Goal: Information Seeking & Learning: Learn about a topic

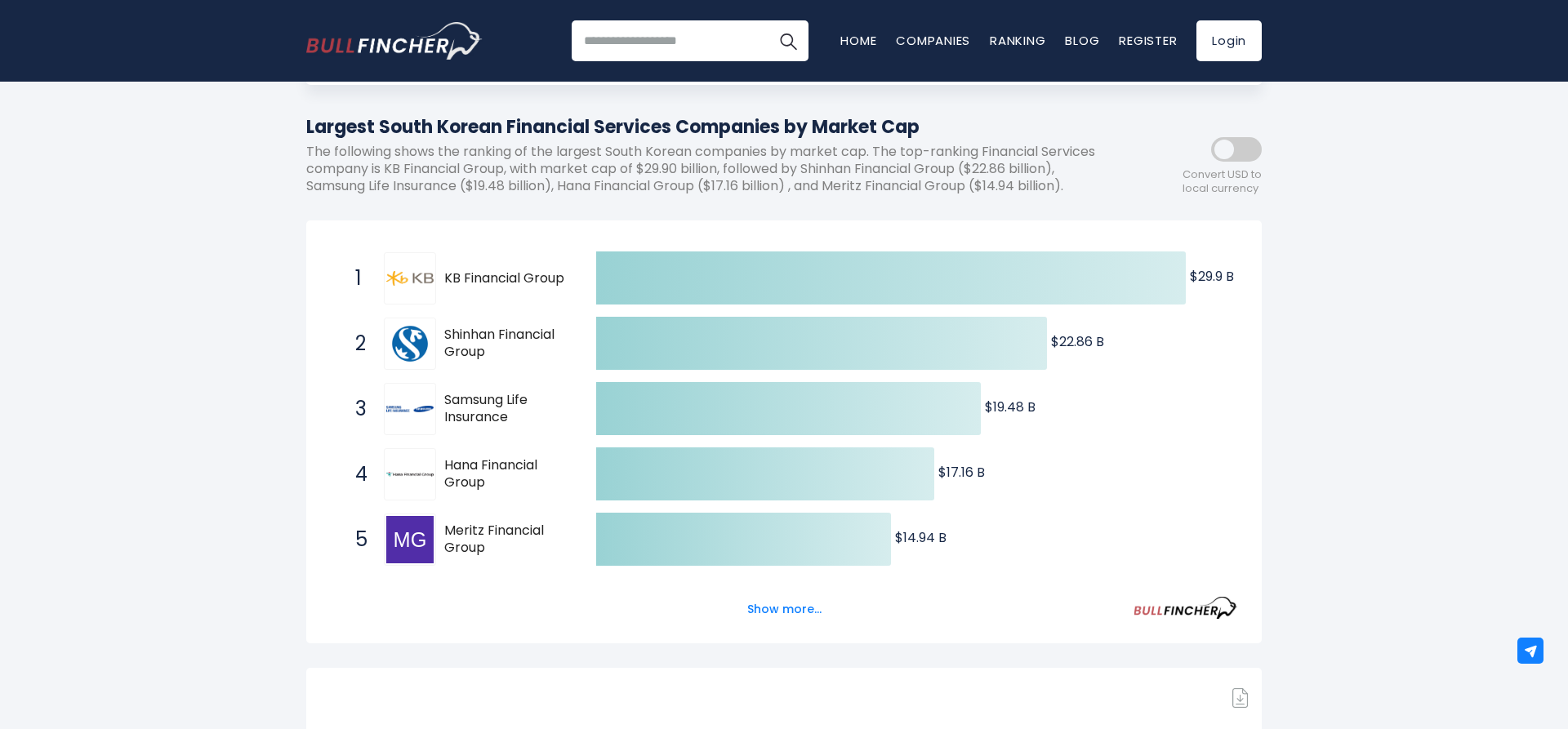
scroll to position [250, 0]
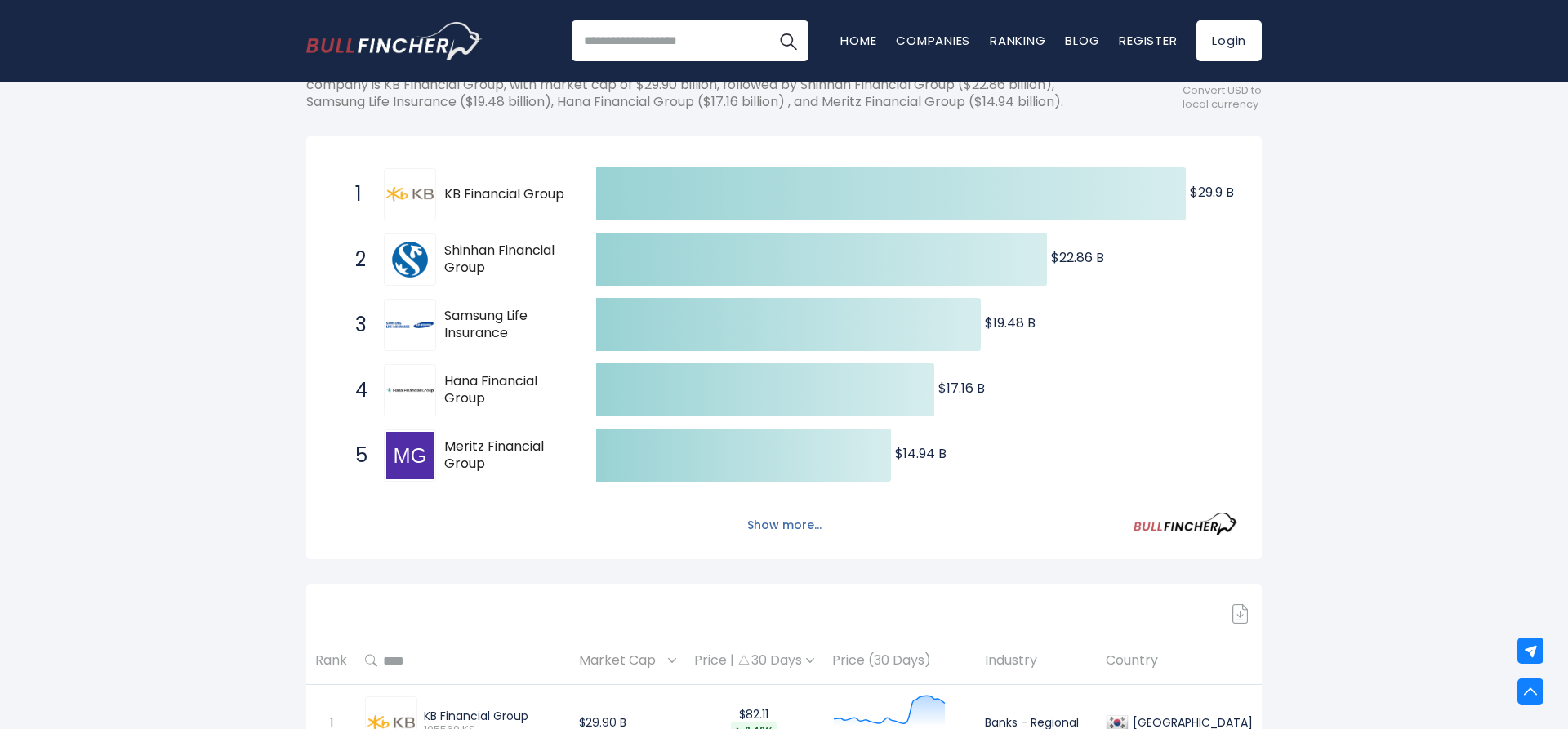
click at [770, 530] on button "Show more..." at bounding box center [784, 525] width 94 height 27
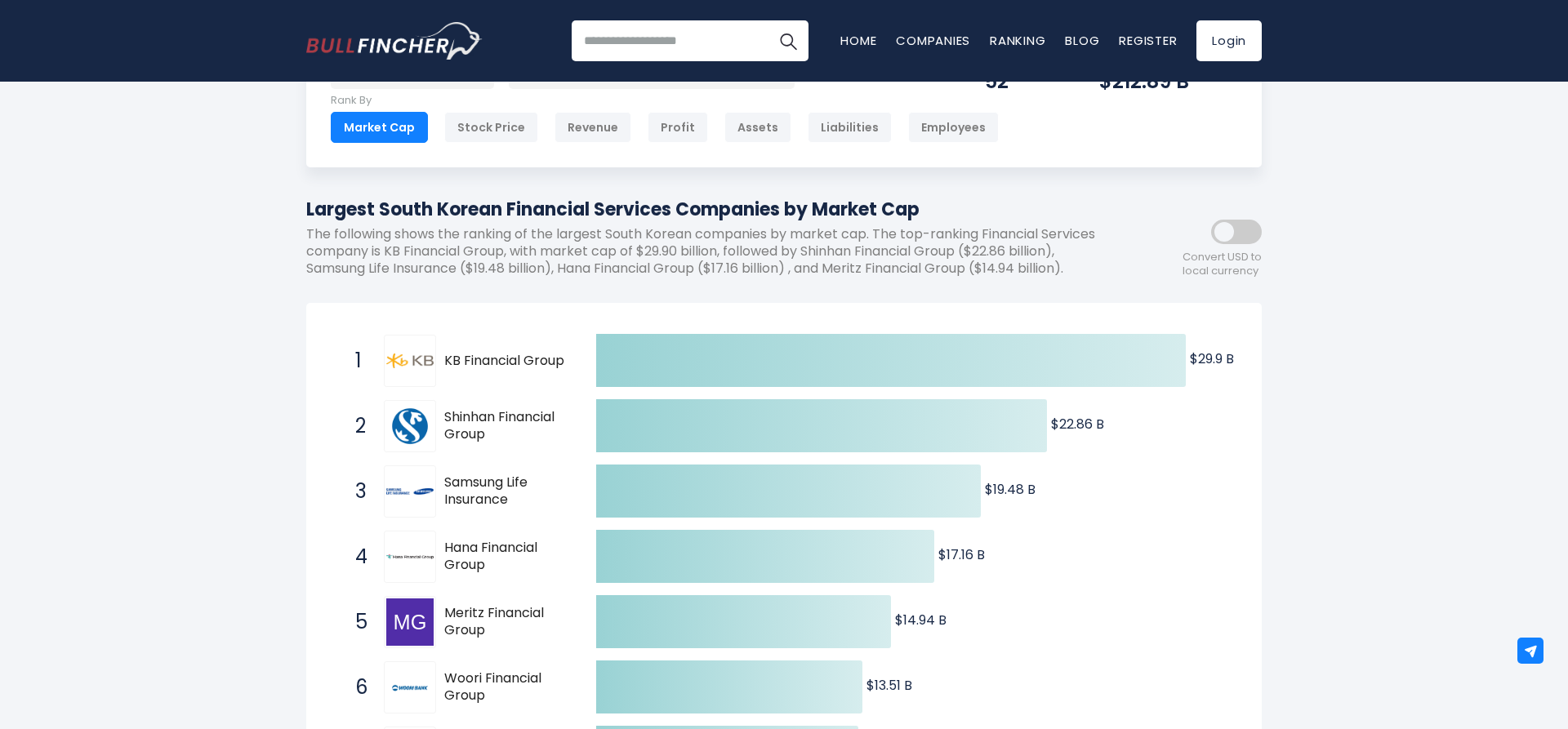
scroll to position [0, 0]
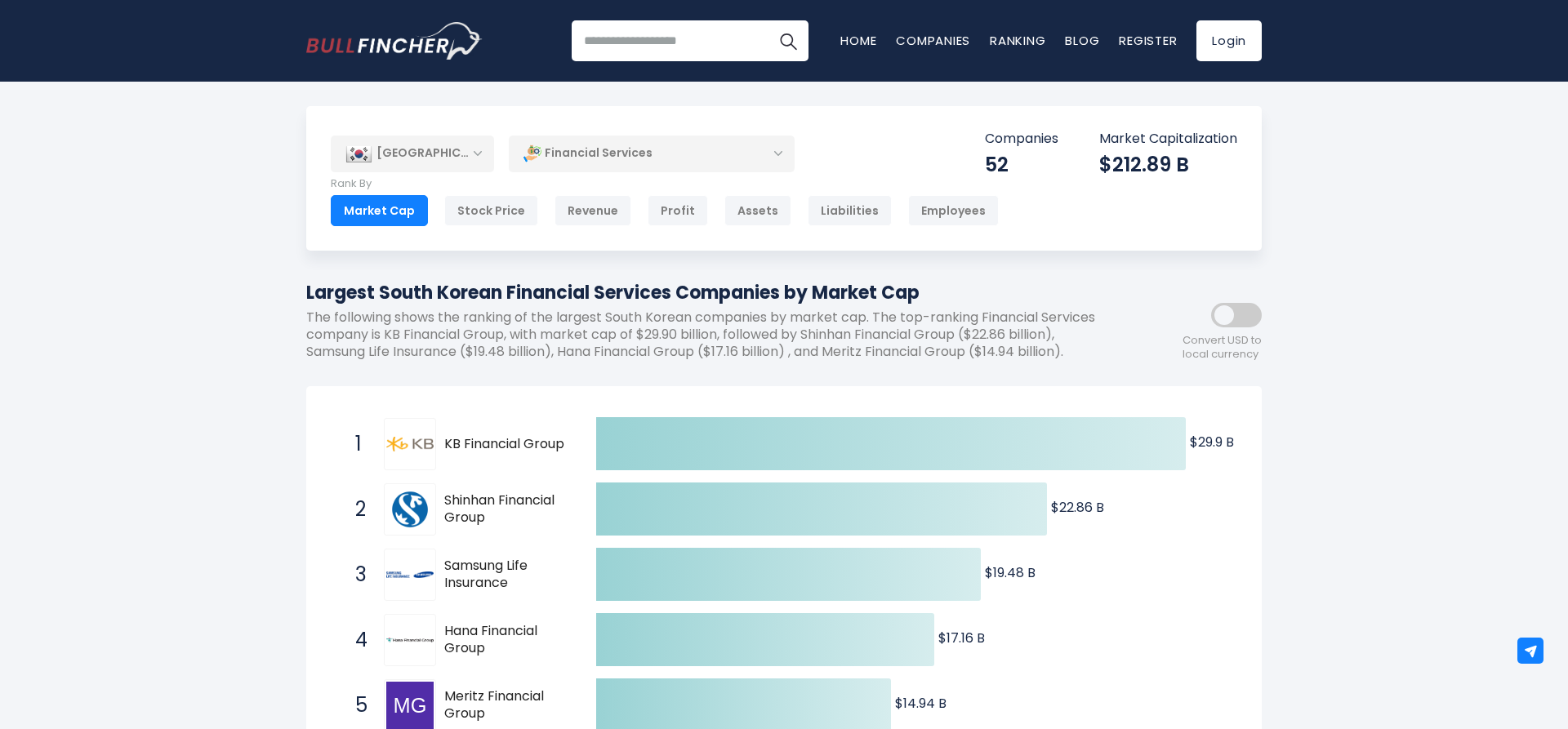
click at [747, 155] on div "Financial Services" at bounding box center [652, 154] width 286 height 38
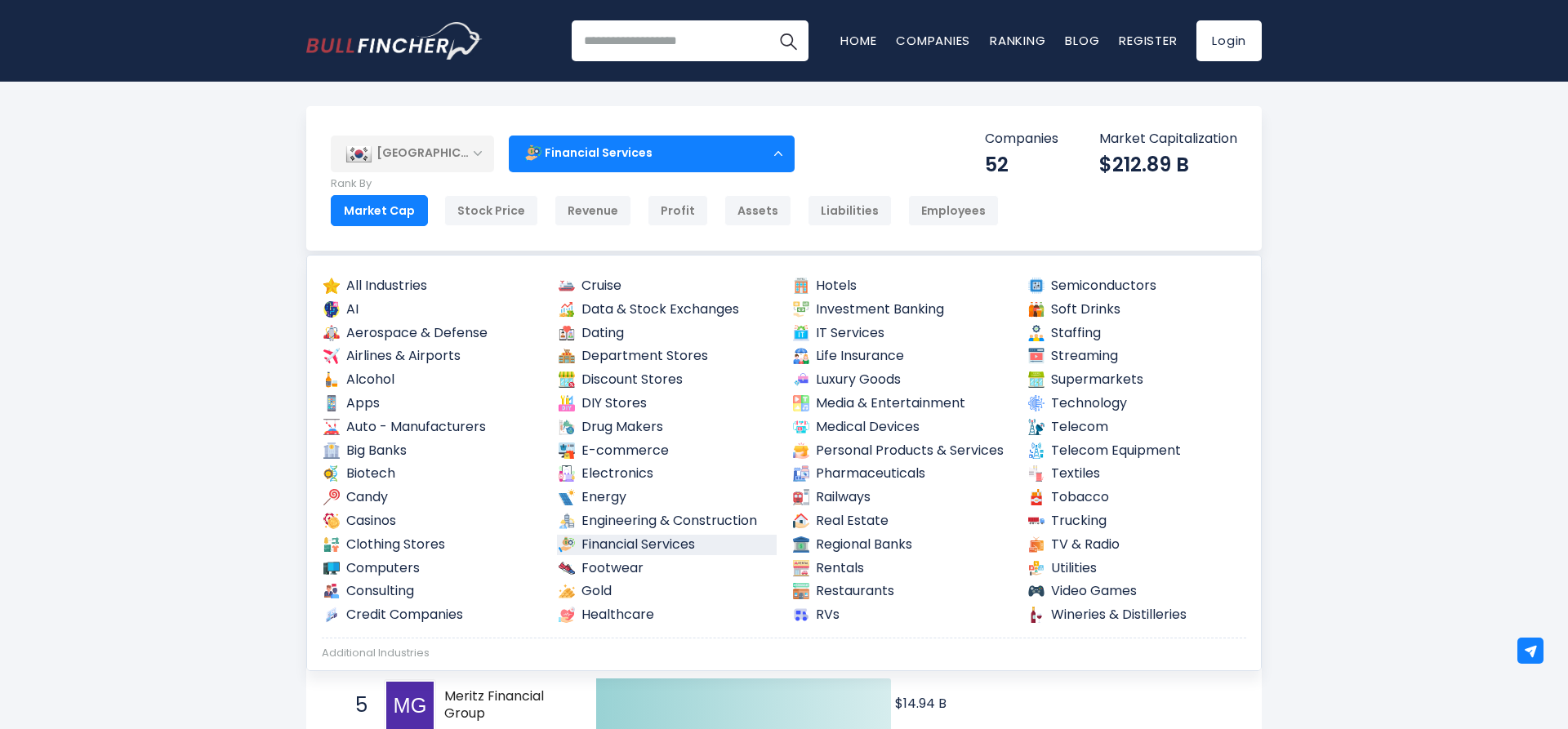
click at [784, 153] on div "Financial Services" at bounding box center [652, 154] width 286 height 38
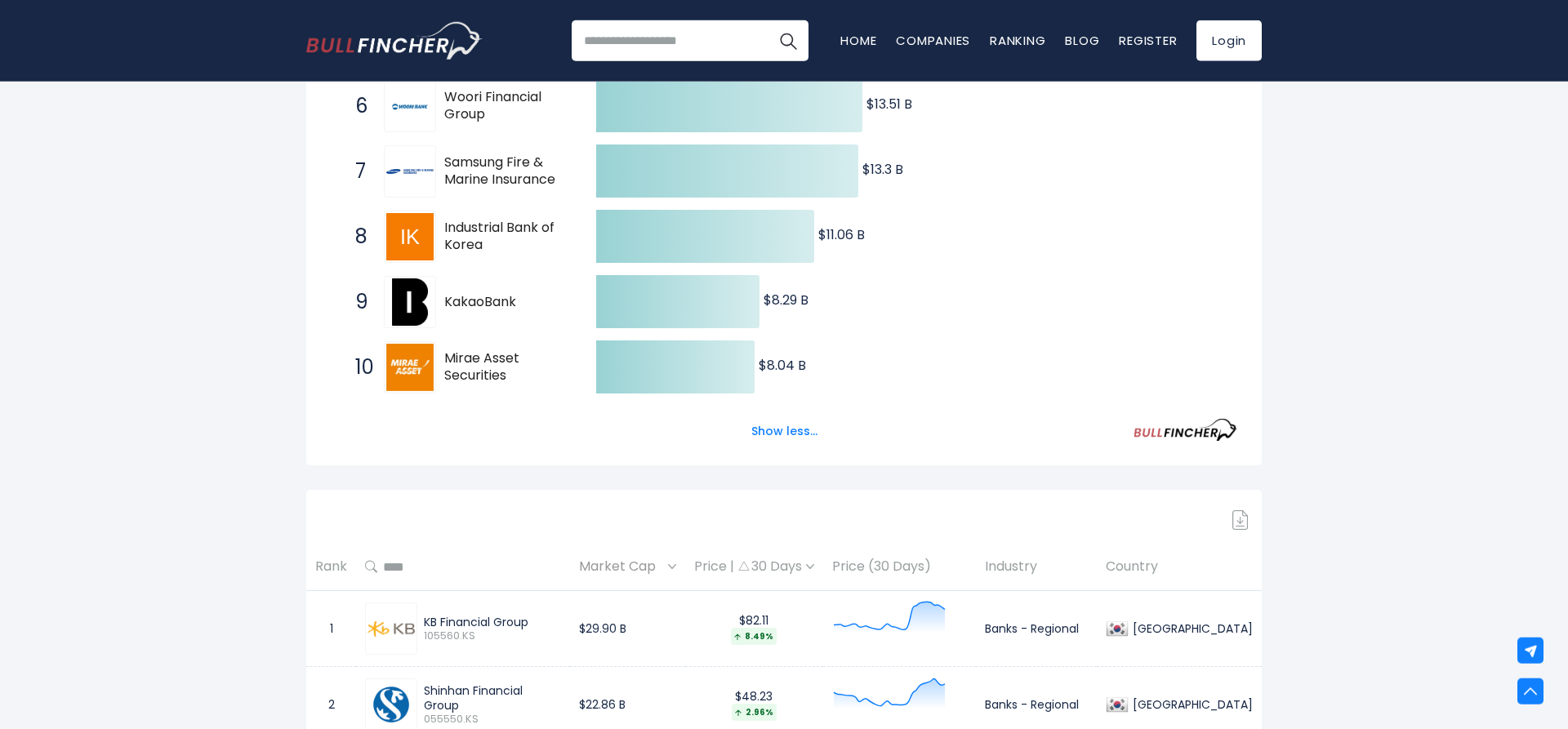
scroll to position [666, 0]
click at [794, 436] on button "Show less..." at bounding box center [784, 429] width 86 height 27
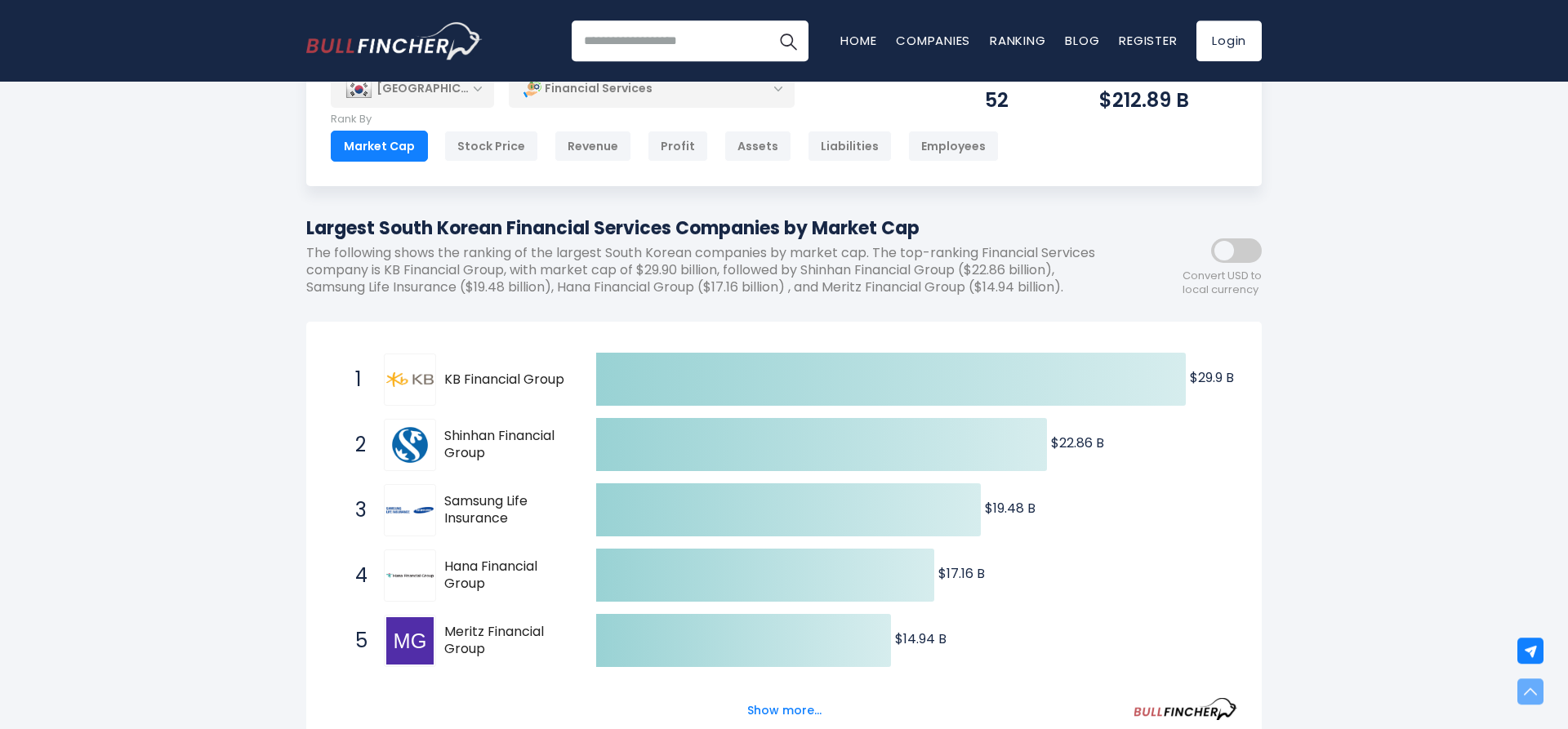
scroll to position [58, 0]
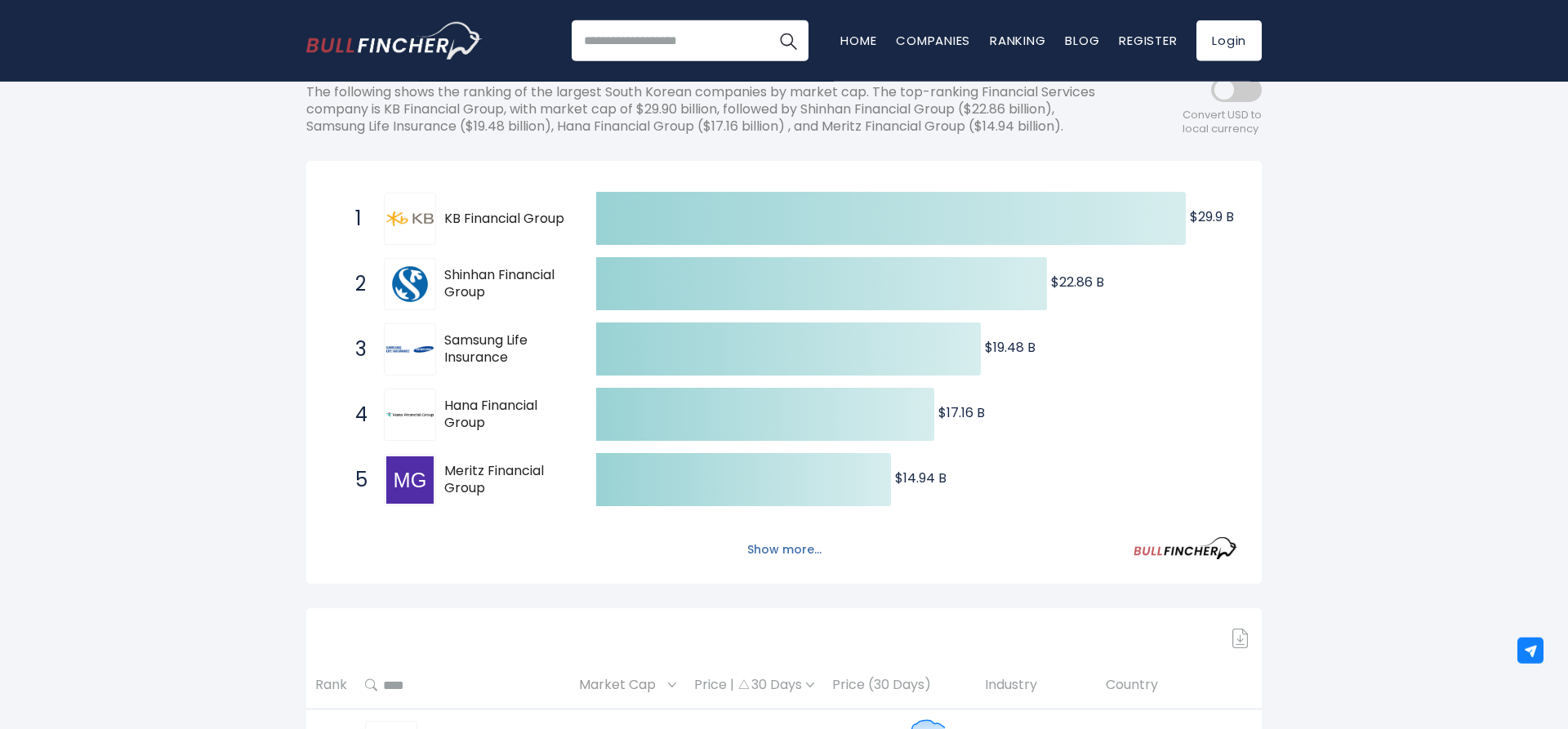
click at [807, 548] on button "Show more..." at bounding box center [784, 549] width 94 height 27
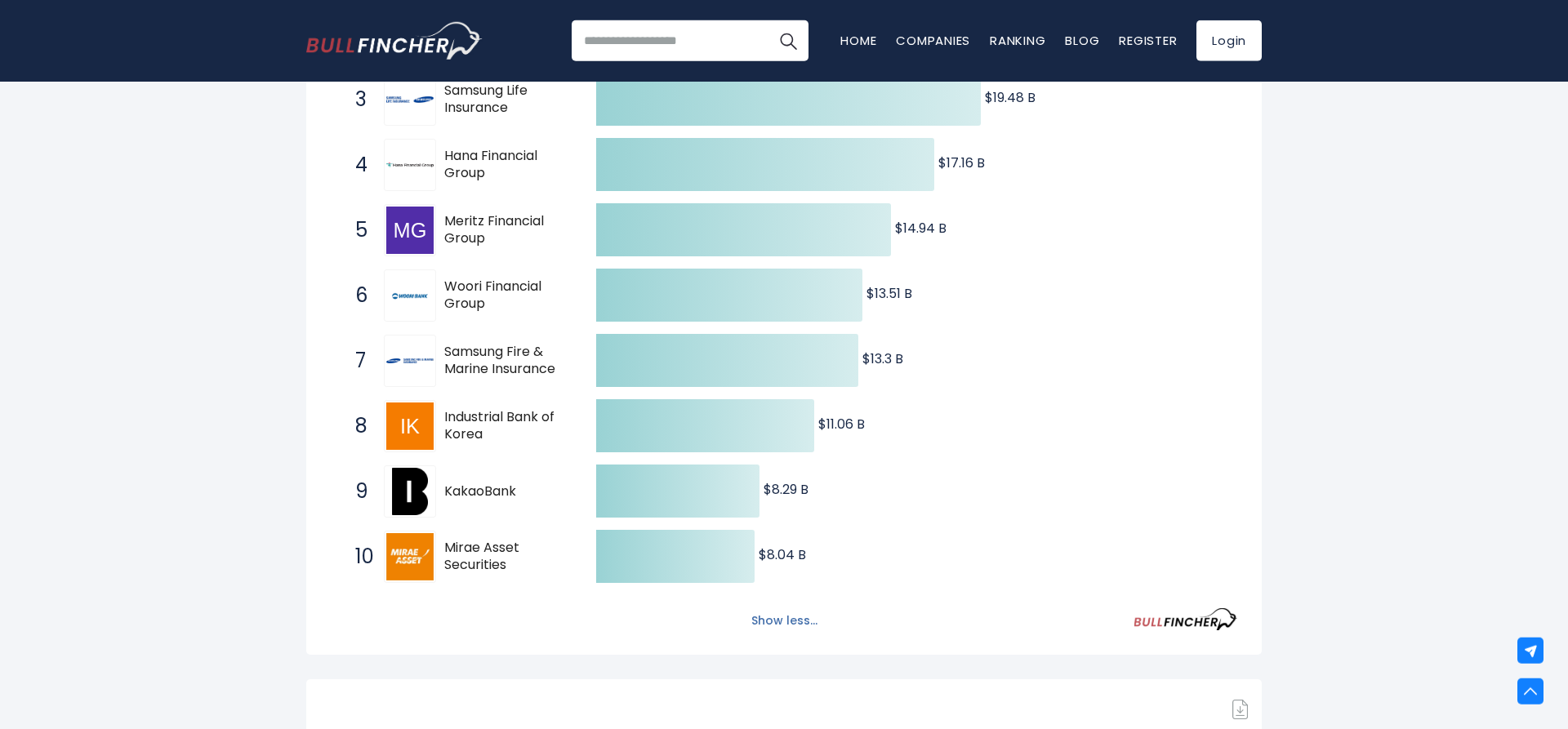
click at [787, 625] on button "Show less..." at bounding box center [784, 621] width 86 height 27
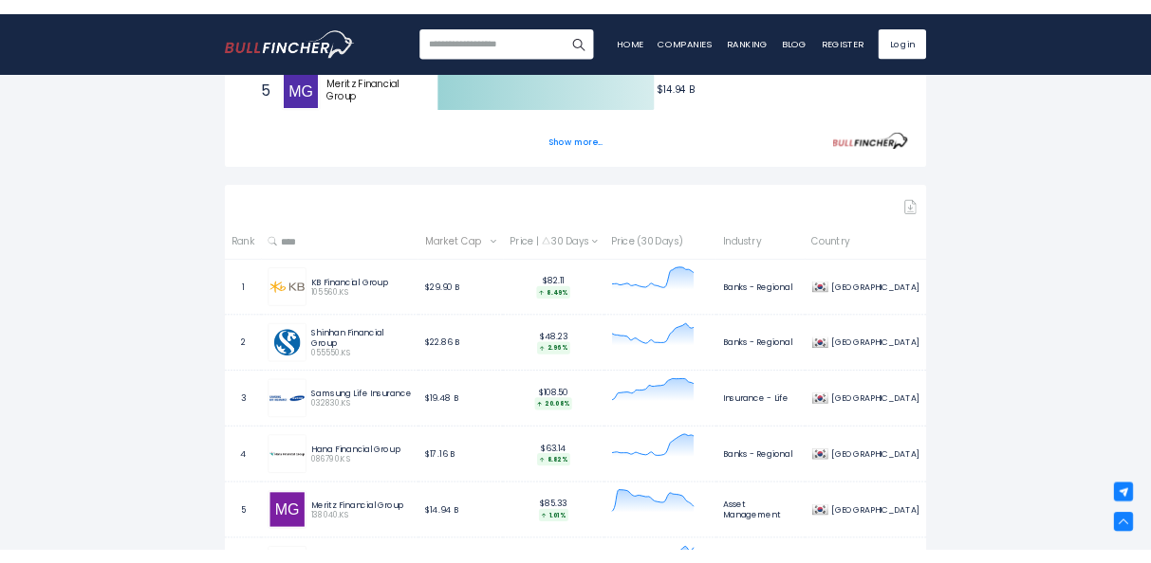
scroll to position [746, 0]
